Goal: Task Accomplishment & Management: Manage account settings

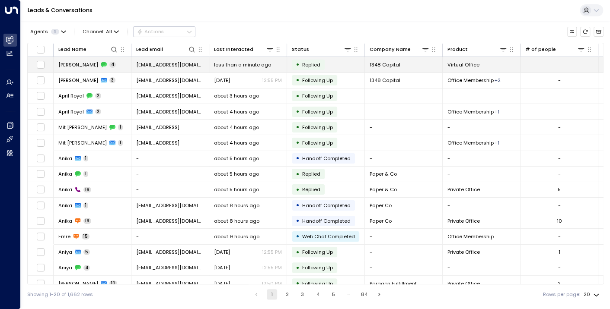
click at [65, 63] on span "[PERSON_NAME]" at bounding box center [78, 64] width 40 height 7
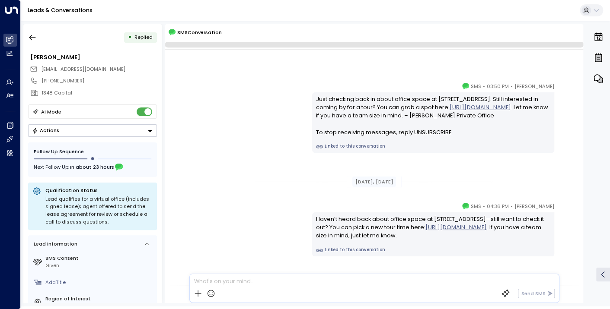
scroll to position [145, 0]
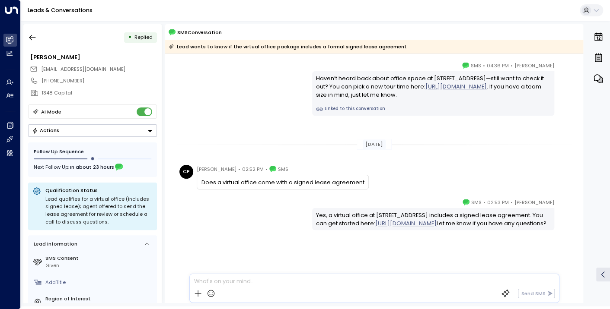
click at [231, 280] on div at bounding box center [374, 279] width 368 height 10
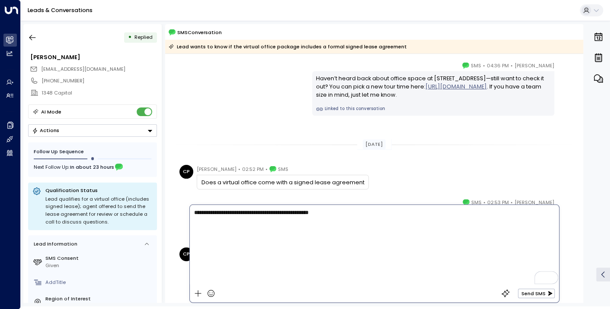
scroll to position [182, 0]
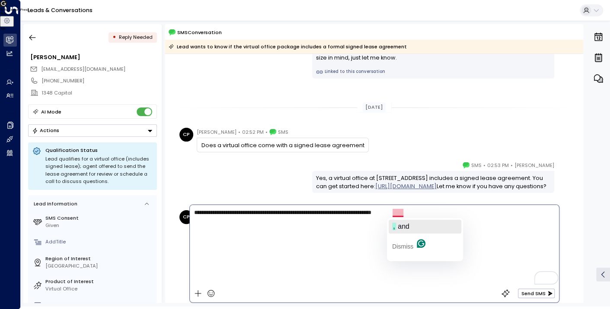
click at [400, 228] on span "and" at bounding box center [404, 226] width 12 height 7
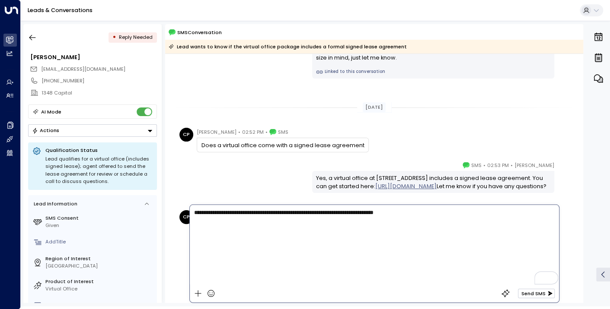
click at [540, 293] on button "Send SMS" at bounding box center [536, 294] width 37 height 10
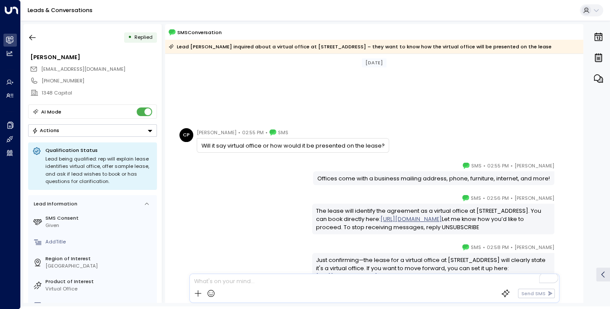
scroll to position [328, 0]
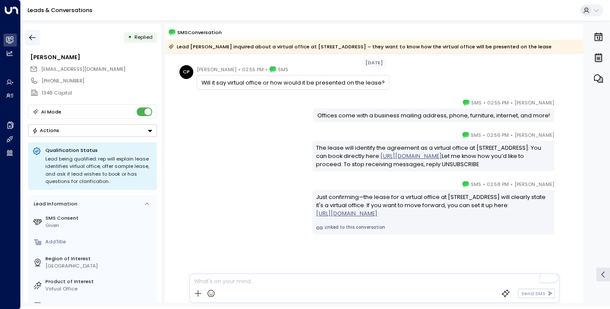
click at [31, 37] on icon "button" at bounding box center [32, 38] width 6 height 6
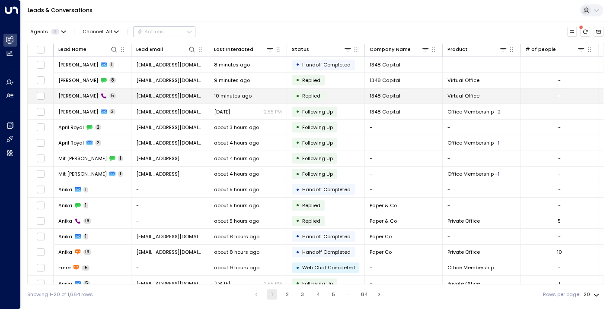
click at [67, 95] on span "[PERSON_NAME]" at bounding box center [78, 95] width 40 height 7
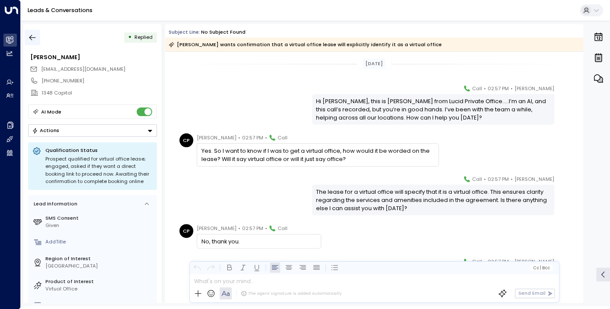
click at [35, 39] on icon "button" at bounding box center [32, 37] width 9 height 9
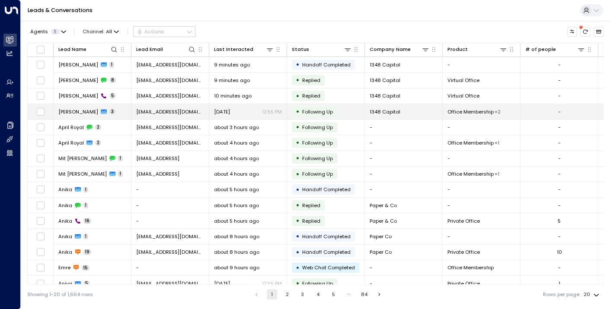
click at [79, 108] on span "[PERSON_NAME]" at bounding box center [78, 111] width 40 height 7
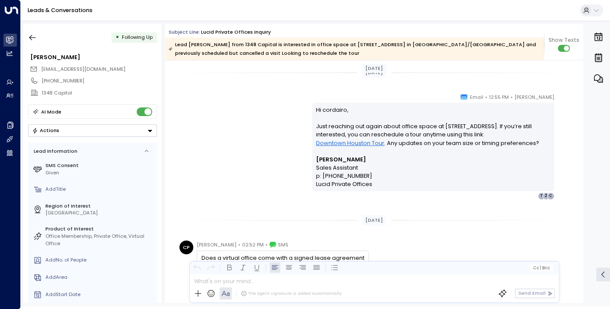
scroll to position [526, 0]
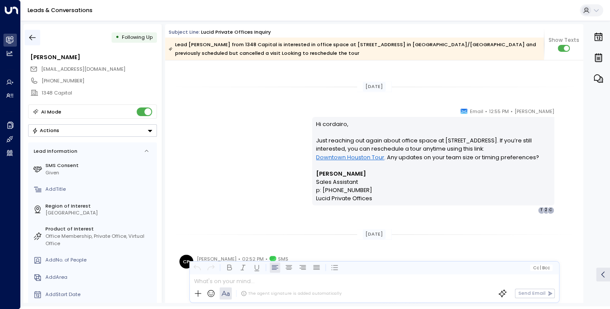
click at [35, 37] on icon "button" at bounding box center [32, 37] width 9 height 9
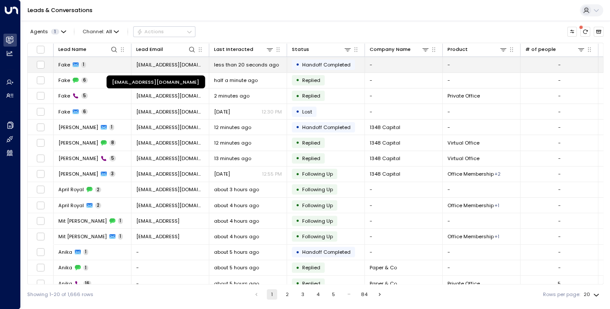
click at [175, 61] on span "[EMAIL_ADDRESS][DOMAIN_NAME]" at bounding box center [170, 64] width 68 height 7
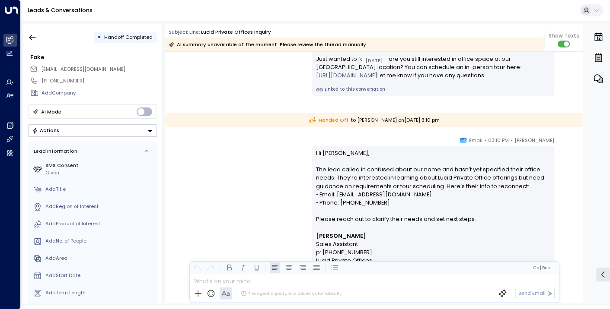
scroll to position [561, 0]
click at [29, 35] on icon "button" at bounding box center [32, 37] width 9 height 9
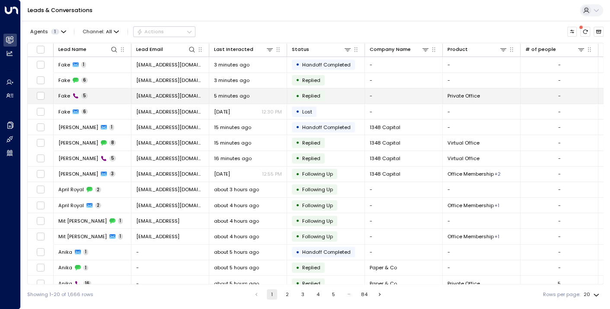
click at [67, 95] on span "Fake" at bounding box center [64, 95] width 12 height 7
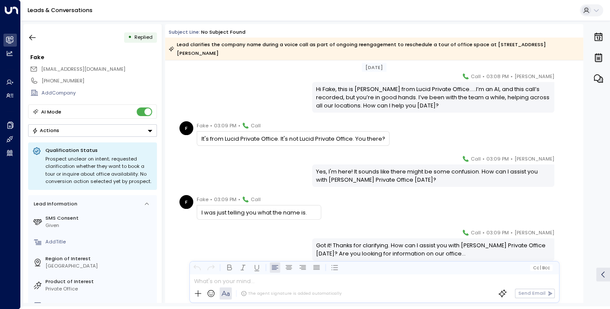
scroll to position [38, 0]
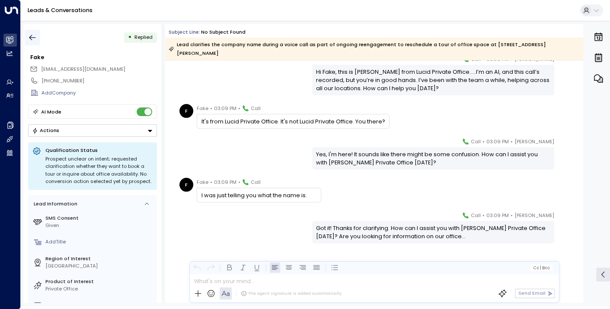
click at [30, 38] on icon "button" at bounding box center [32, 37] width 9 height 9
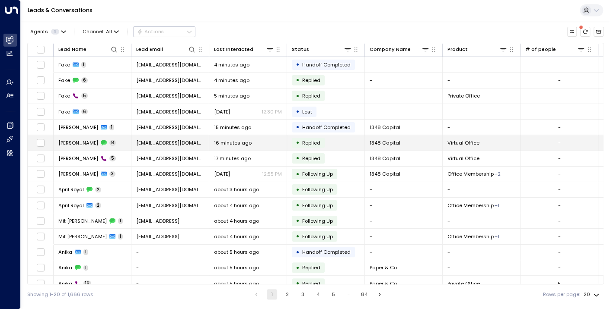
click at [80, 143] on span "[PERSON_NAME]" at bounding box center [78, 143] width 40 height 7
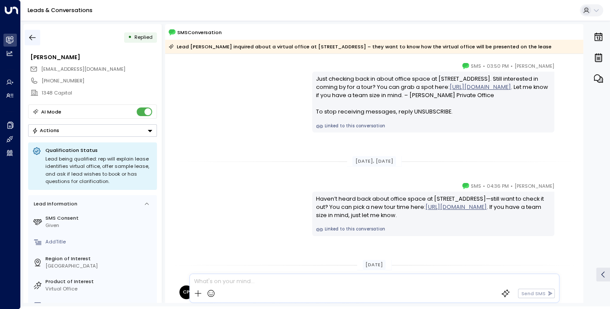
click at [31, 38] on icon "button" at bounding box center [32, 37] width 9 height 9
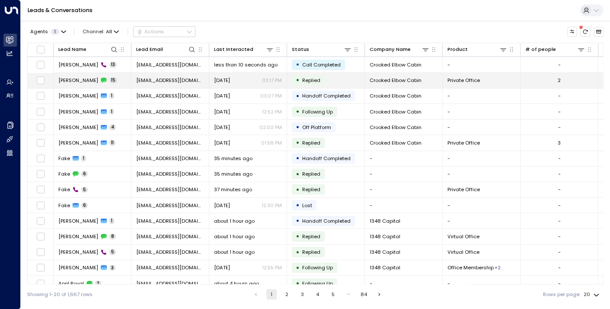
click at [76, 80] on span "[PERSON_NAME]" at bounding box center [78, 80] width 40 height 7
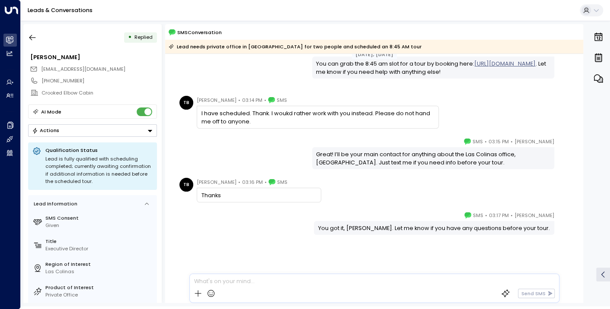
scroll to position [495, 0]
click at [33, 35] on icon "button" at bounding box center [32, 37] width 9 height 9
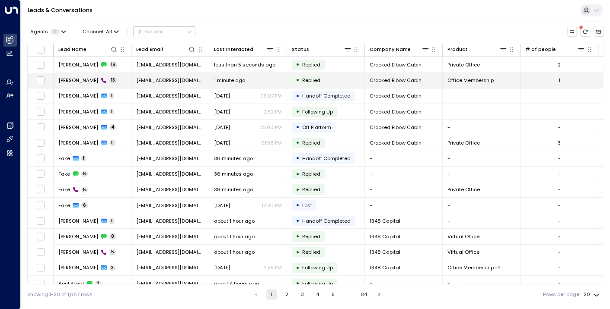
click at [69, 83] on span "[PERSON_NAME]" at bounding box center [78, 80] width 40 height 7
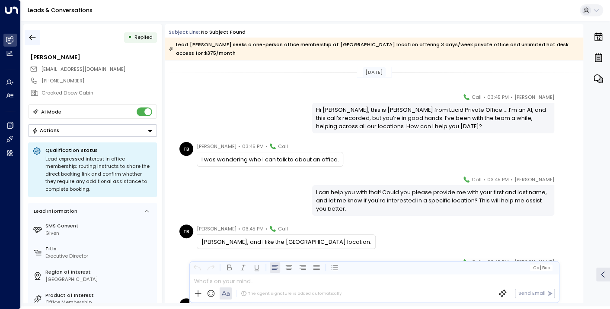
click at [34, 37] on icon "button" at bounding box center [32, 37] width 9 height 9
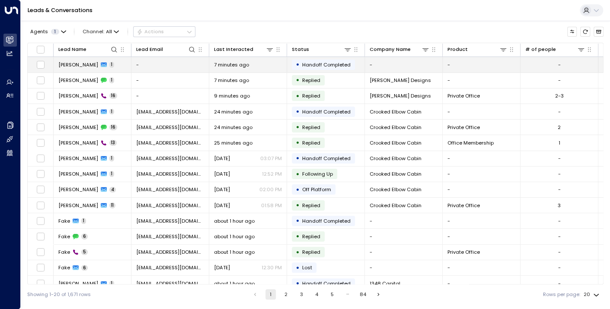
click at [67, 67] on span "John" at bounding box center [78, 64] width 40 height 7
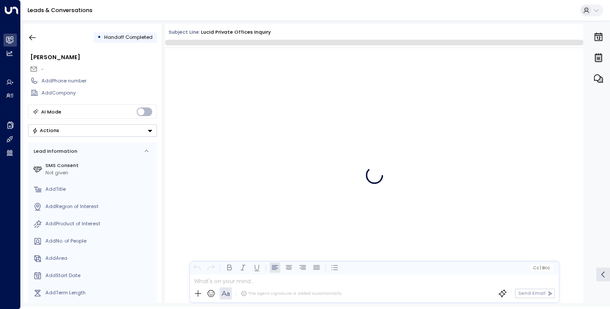
scroll to position [37, 0]
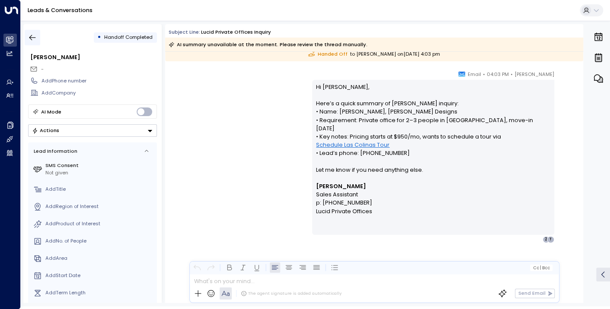
click at [27, 40] on button "button" at bounding box center [33, 38] width 16 height 16
